Goal: Task Accomplishment & Management: Manage account settings

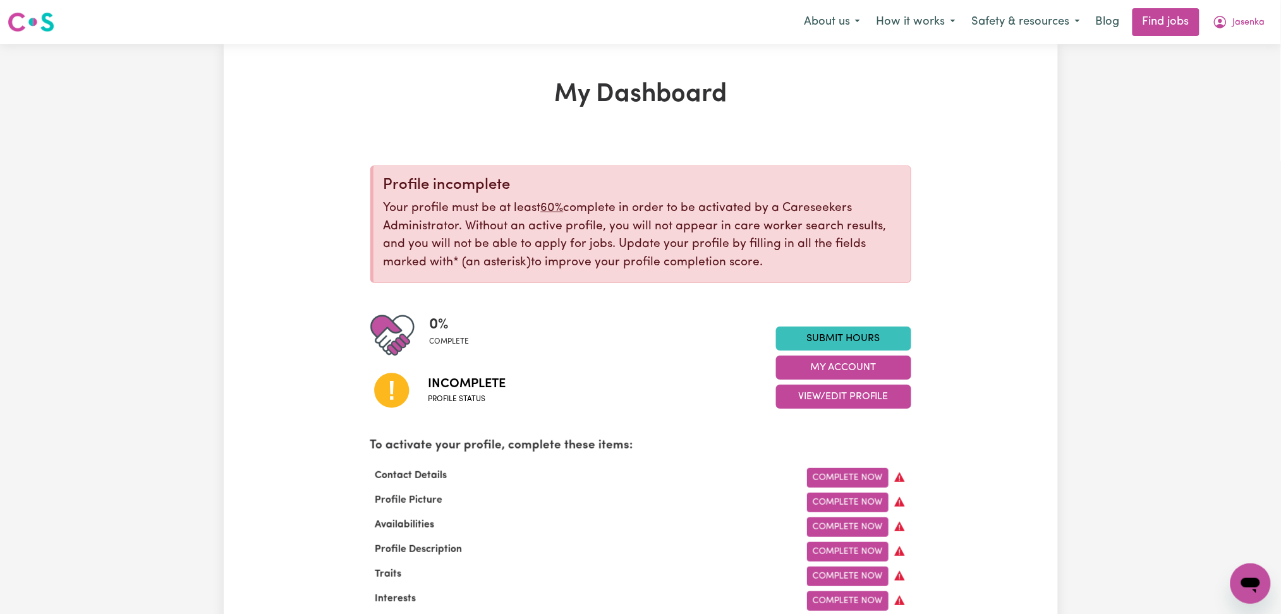
click at [1226, 36] on div "Menu About us How it works Safety & resources Blog Find jobs Jasenka" at bounding box center [640, 22] width 1281 height 29
click at [1228, 23] on button "Jasenka" at bounding box center [1238, 22] width 69 height 27
click at [1227, 97] on link "Logout" at bounding box center [1223, 97] width 100 height 24
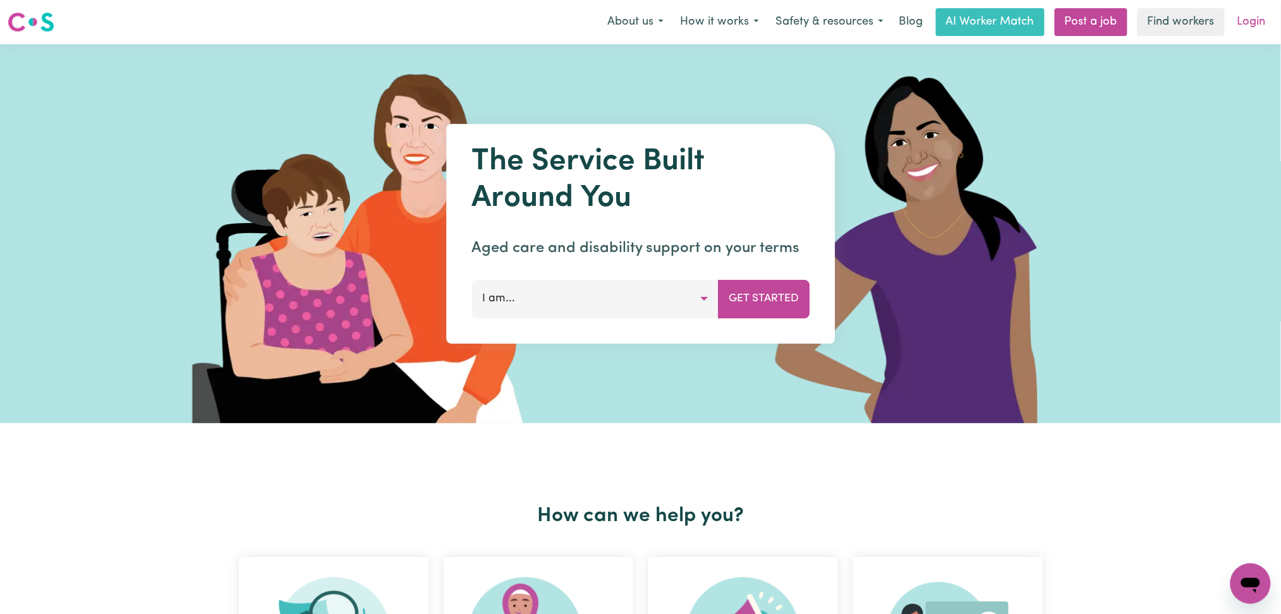
click at [1256, 21] on link "Login" at bounding box center [1251, 22] width 44 height 28
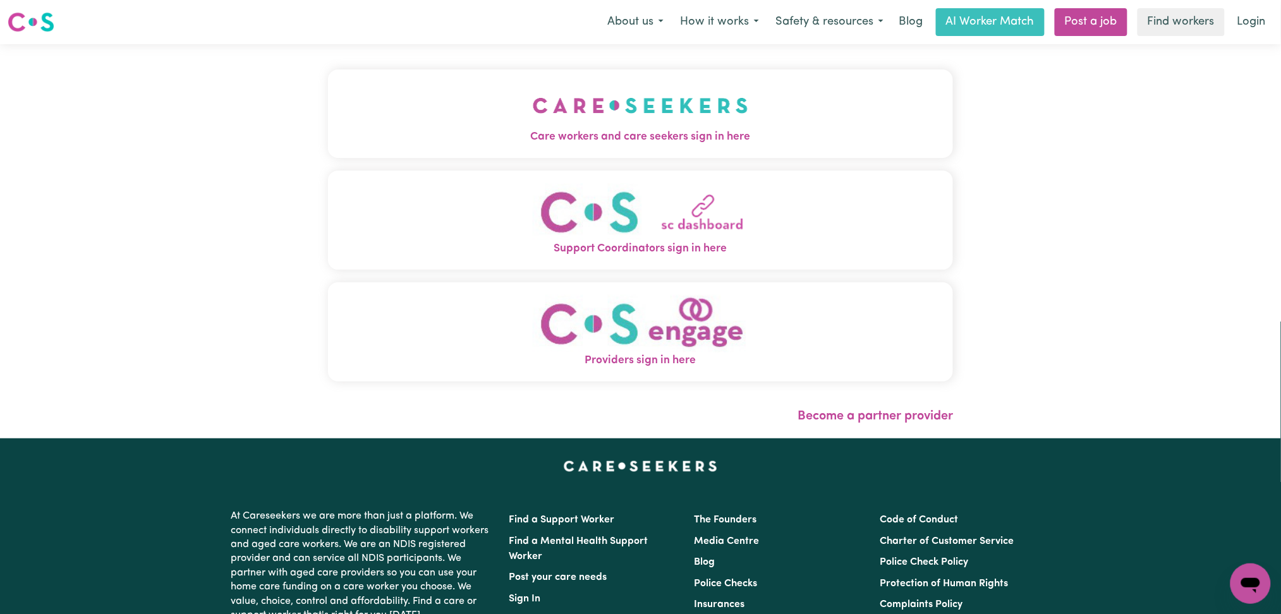
click at [341, 145] on button "Care workers and care seekers sign in here" at bounding box center [640, 113] width 625 height 88
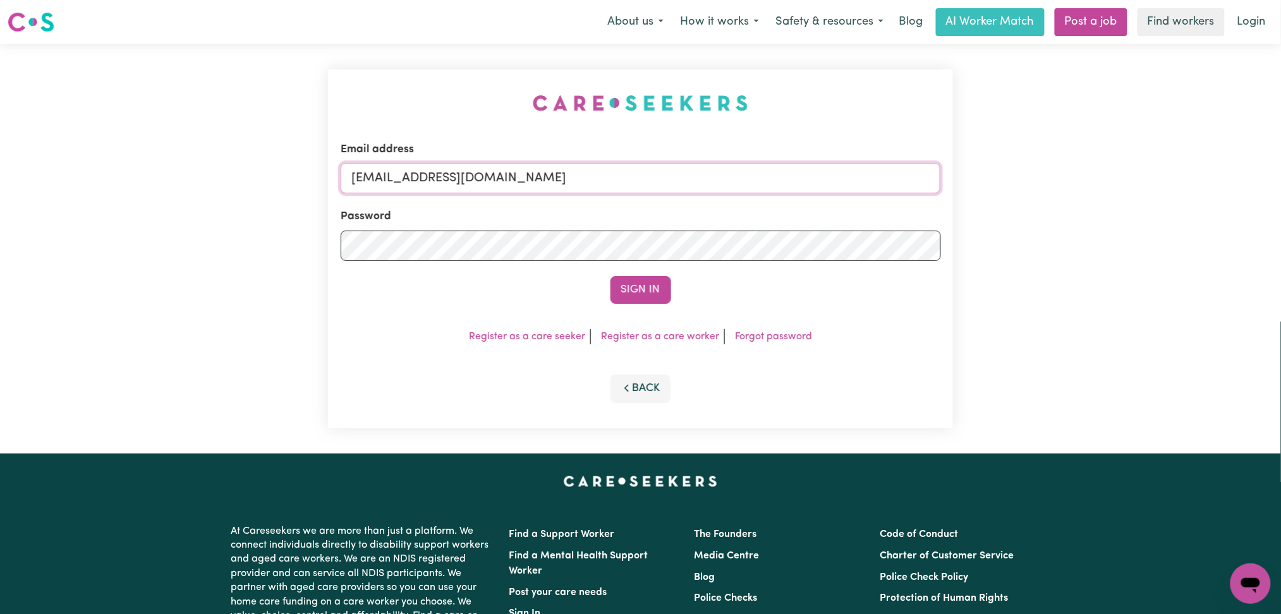
click at [469, 175] on input "[EMAIL_ADDRESS][DOMAIN_NAME]" at bounding box center [641, 178] width 600 height 30
drag, startPoint x: 418, startPoint y: 180, endPoint x: 739, endPoint y: 183, distance: 320.3
click at [740, 181] on input "Superuser~[EMAIL_ADDRESS][DOMAIN_NAME]" at bounding box center [641, 178] width 600 height 30
drag, startPoint x: 437, startPoint y: 179, endPoint x: 419, endPoint y: 180, distance: 18.3
click at [419, 180] on input "Superuser~ [EMAIL_ADDRESS][DOMAIN_NAME]" at bounding box center [641, 178] width 600 height 30
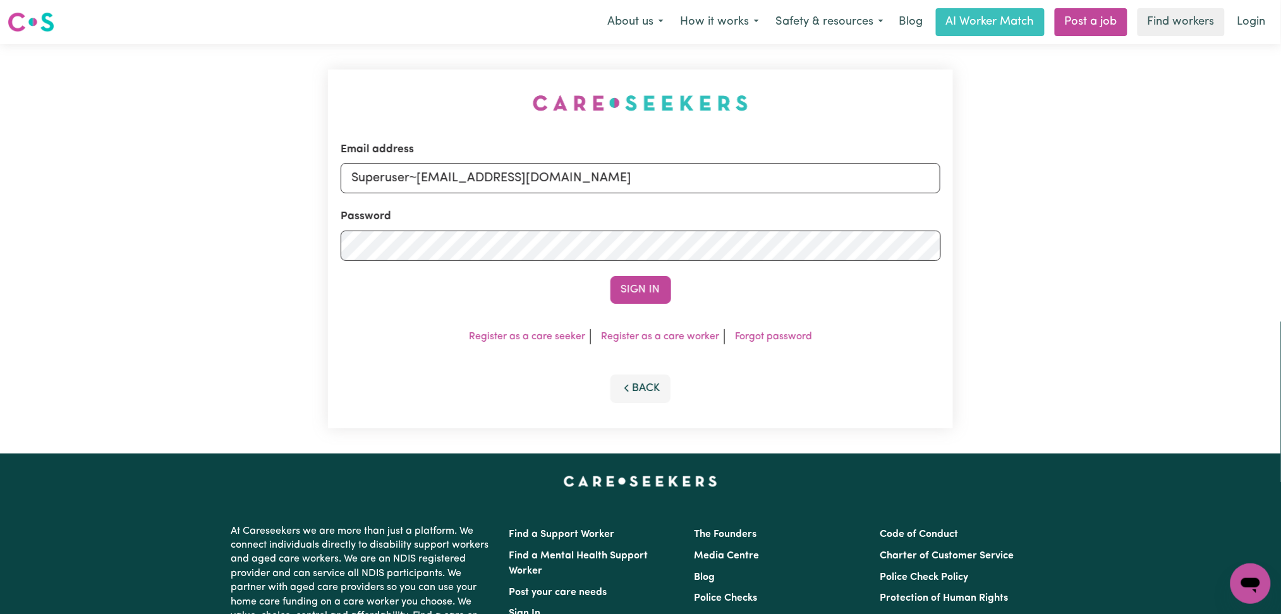
type input "Superuser~[EMAIL_ADDRESS][DOMAIN_NAME]"
click at [610, 276] on button "Sign In" at bounding box center [640, 290] width 61 height 28
